Goal: Go to known website: Go to known website

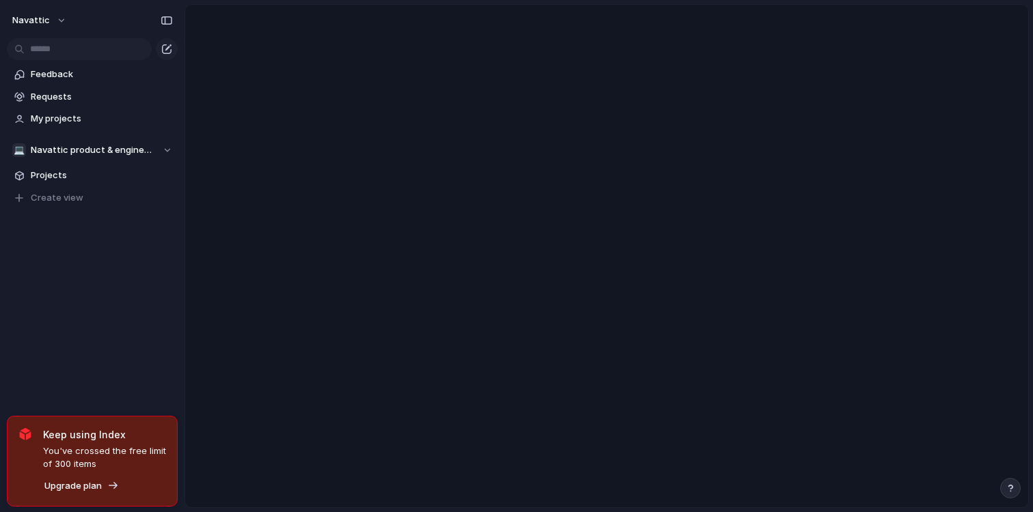
click at [459, 400] on main at bounding box center [606, 256] width 845 height 504
